Goal: Register for event/course

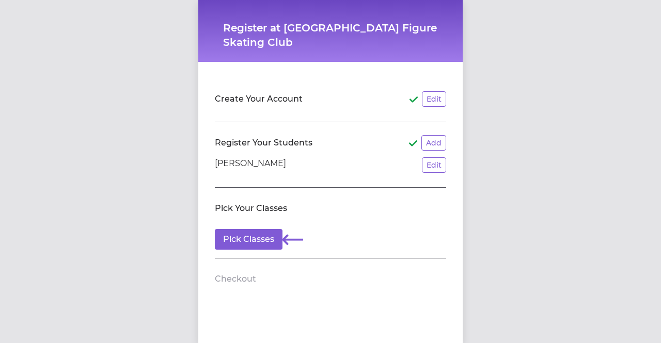
click at [234, 253] on section "Pick Your Classes Pick Classes" at bounding box center [330, 223] width 231 height 71
click at [234, 244] on button "Pick Classes" at bounding box center [249, 239] width 68 height 21
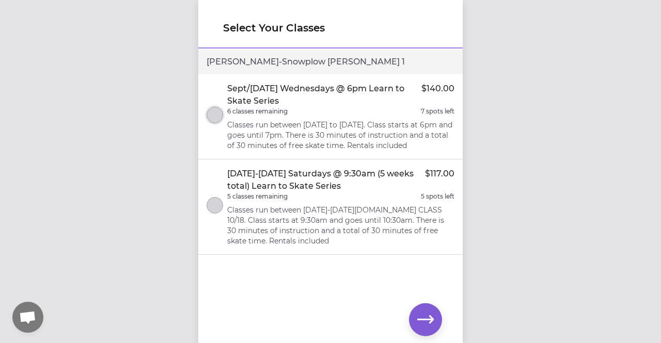
click at [209, 117] on button "select class" at bounding box center [215, 115] width 17 height 17
click at [420, 320] on icon "button" at bounding box center [425, 320] width 17 height 8
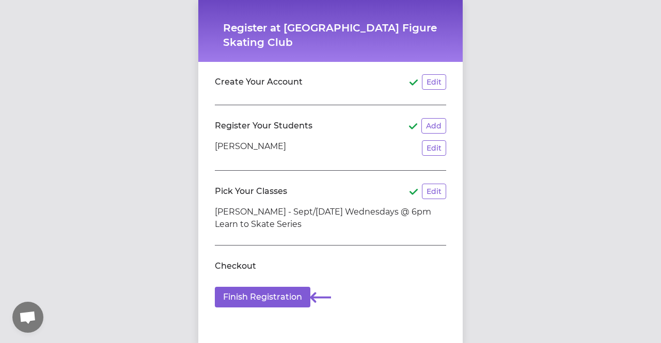
scroll to position [27, 0]
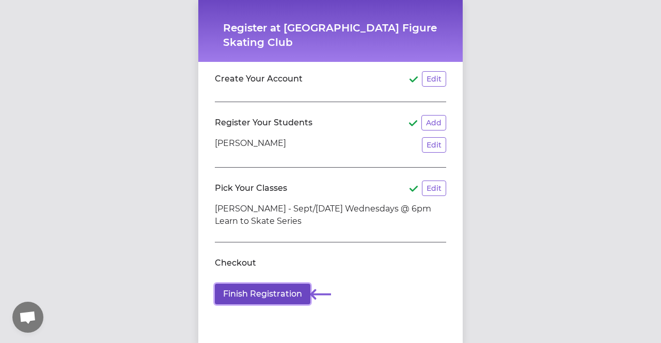
click at [261, 292] on button "Finish Registration" at bounding box center [263, 294] width 96 height 21
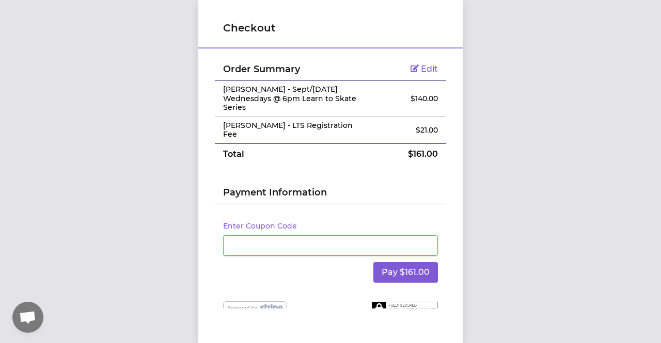
scroll to position [0, 0]
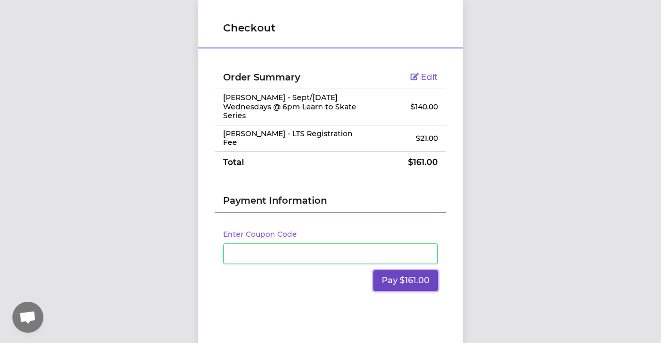
click at [378, 276] on button "Pay $161.00" at bounding box center [405, 281] width 65 height 21
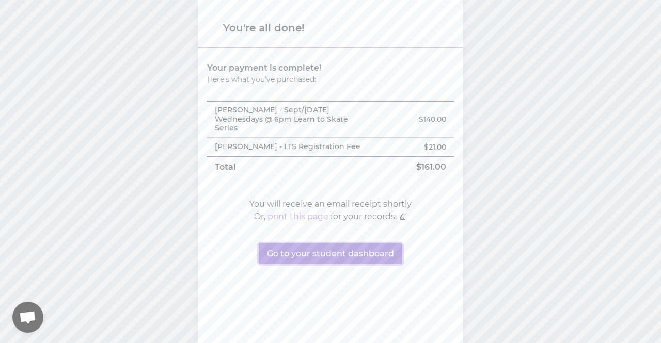
click at [334, 254] on button "Go to your student dashboard" at bounding box center [331, 254] width 144 height 21
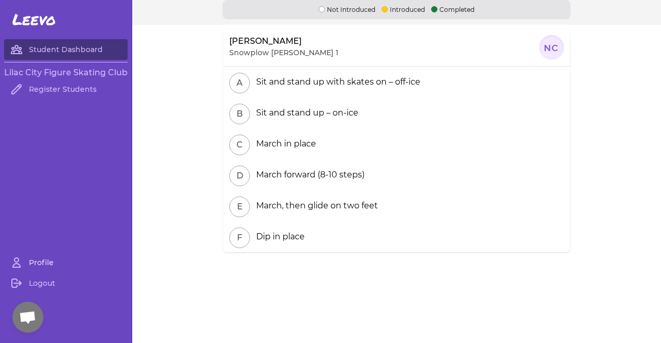
click at [35, 264] on link "Profile" at bounding box center [65, 263] width 123 height 21
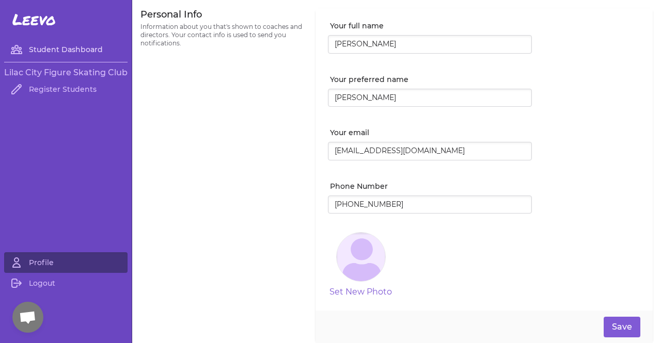
click at [45, 50] on link "Student Dashboard" at bounding box center [65, 49] width 123 height 21
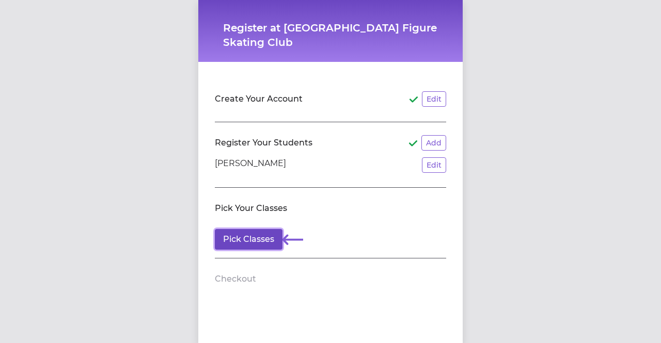
click at [245, 241] on button "Pick Classes" at bounding box center [249, 239] width 68 height 21
